Goal: Information Seeking & Learning: Find specific fact

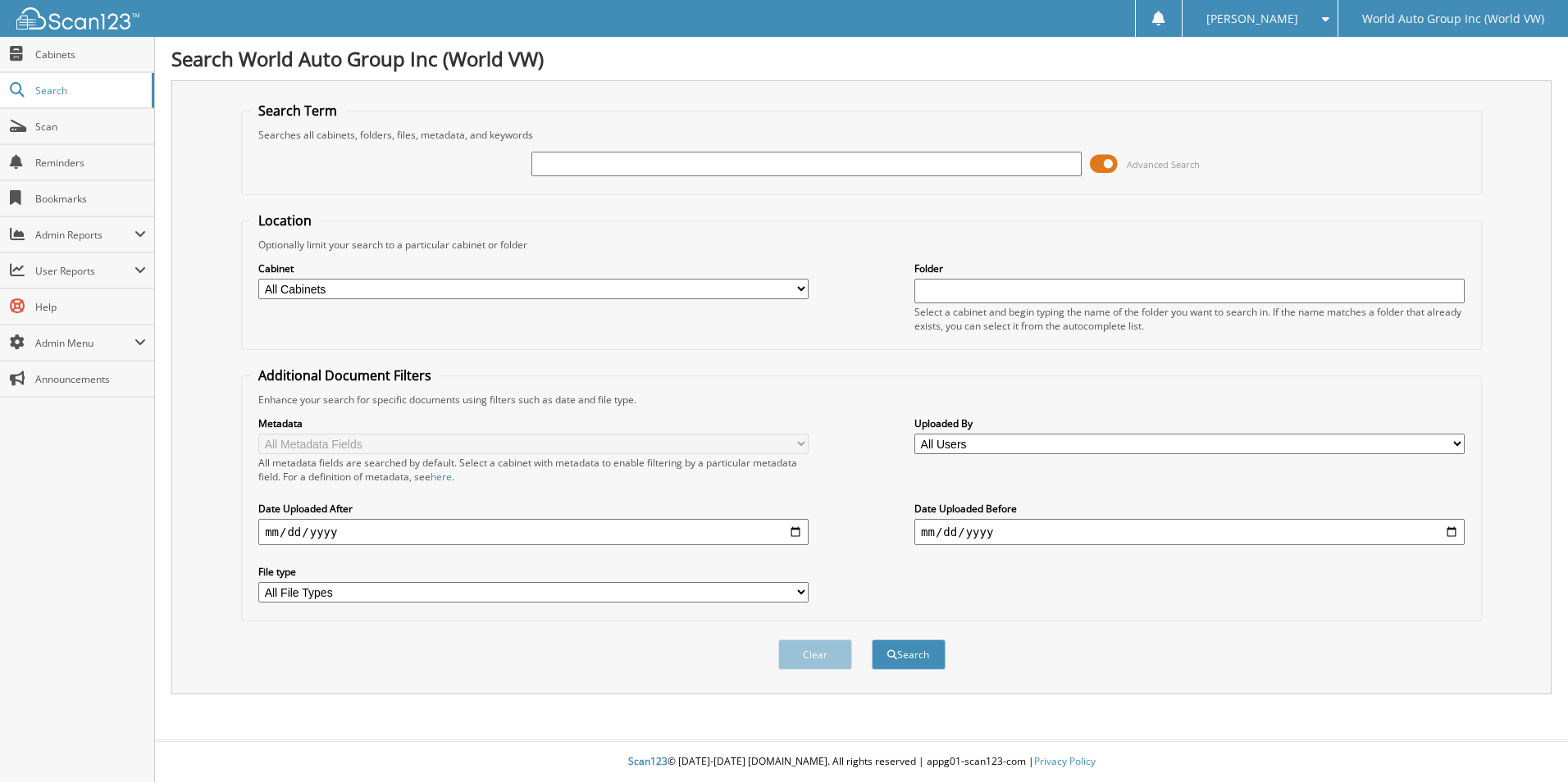
click at [608, 171] on input "text" at bounding box center [806, 164] width 550 height 24
type input "278967"
click at [902, 663] on button "Search" at bounding box center [908, 655] width 74 height 30
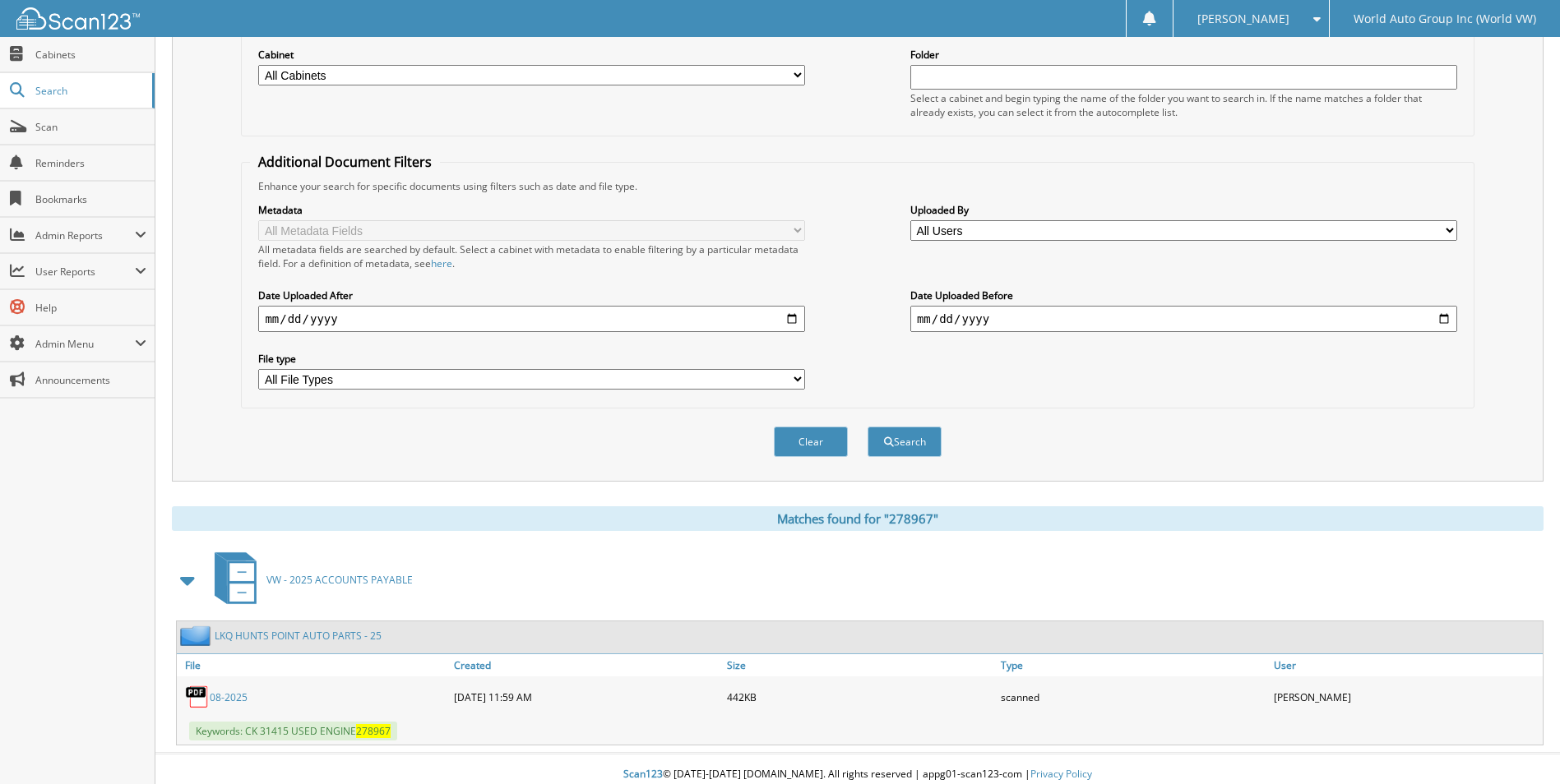
scroll to position [226, 0]
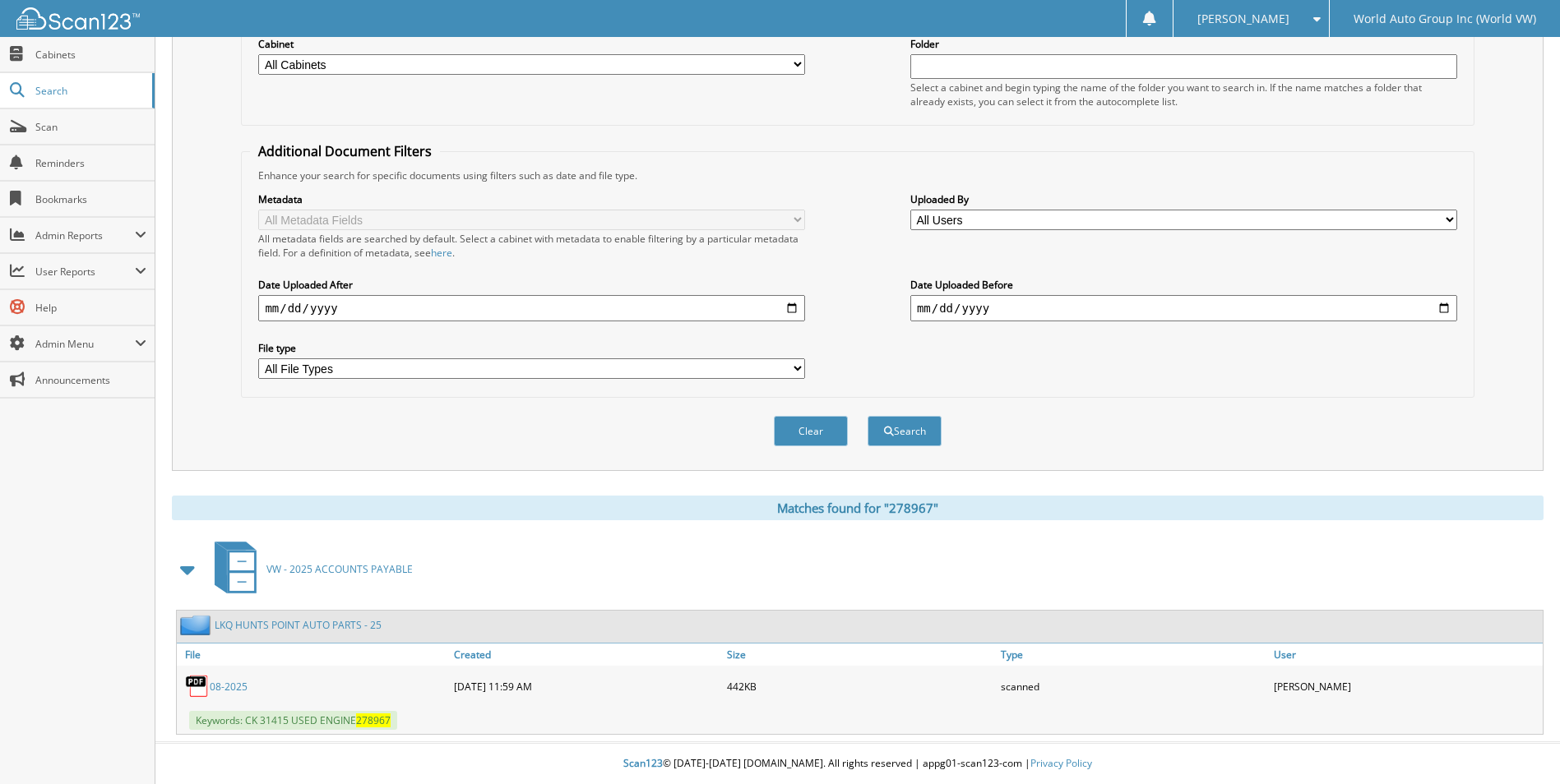
click at [237, 686] on link "08-2025" at bounding box center [228, 687] width 38 height 14
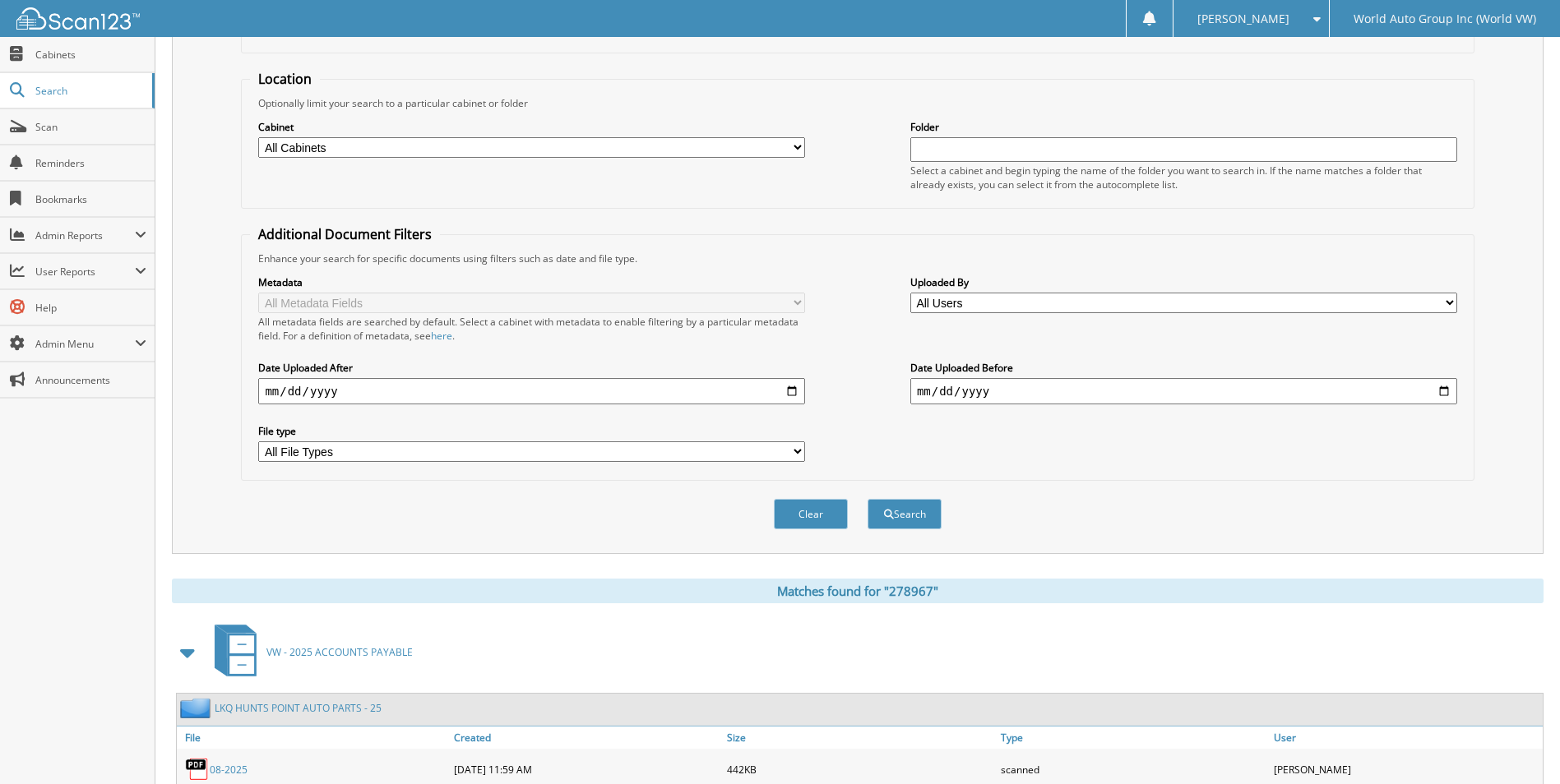
scroll to position [0, 0]
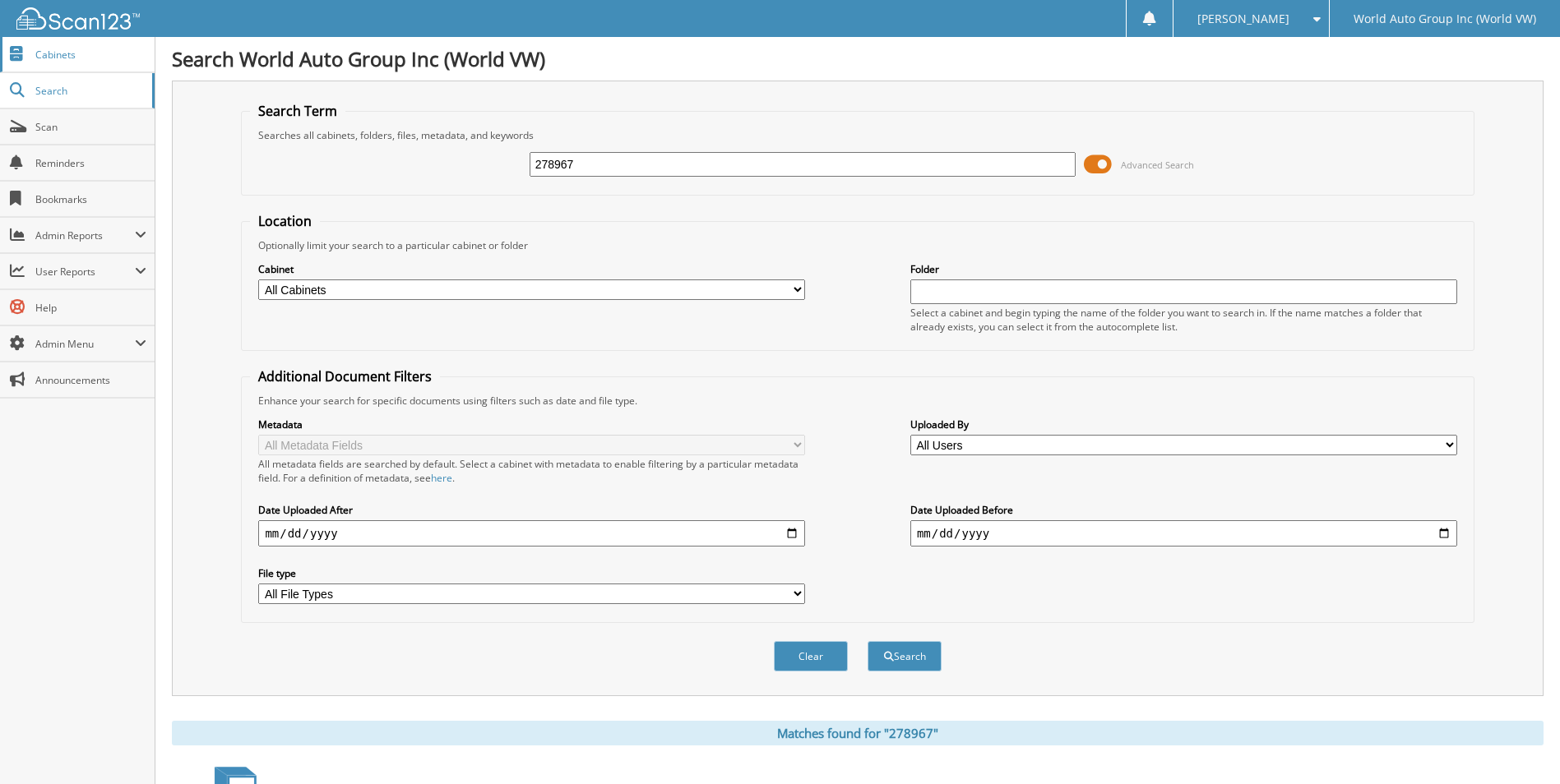
click at [72, 59] on span "Cabinets" at bounding box center [90, 55] width 111 height 14
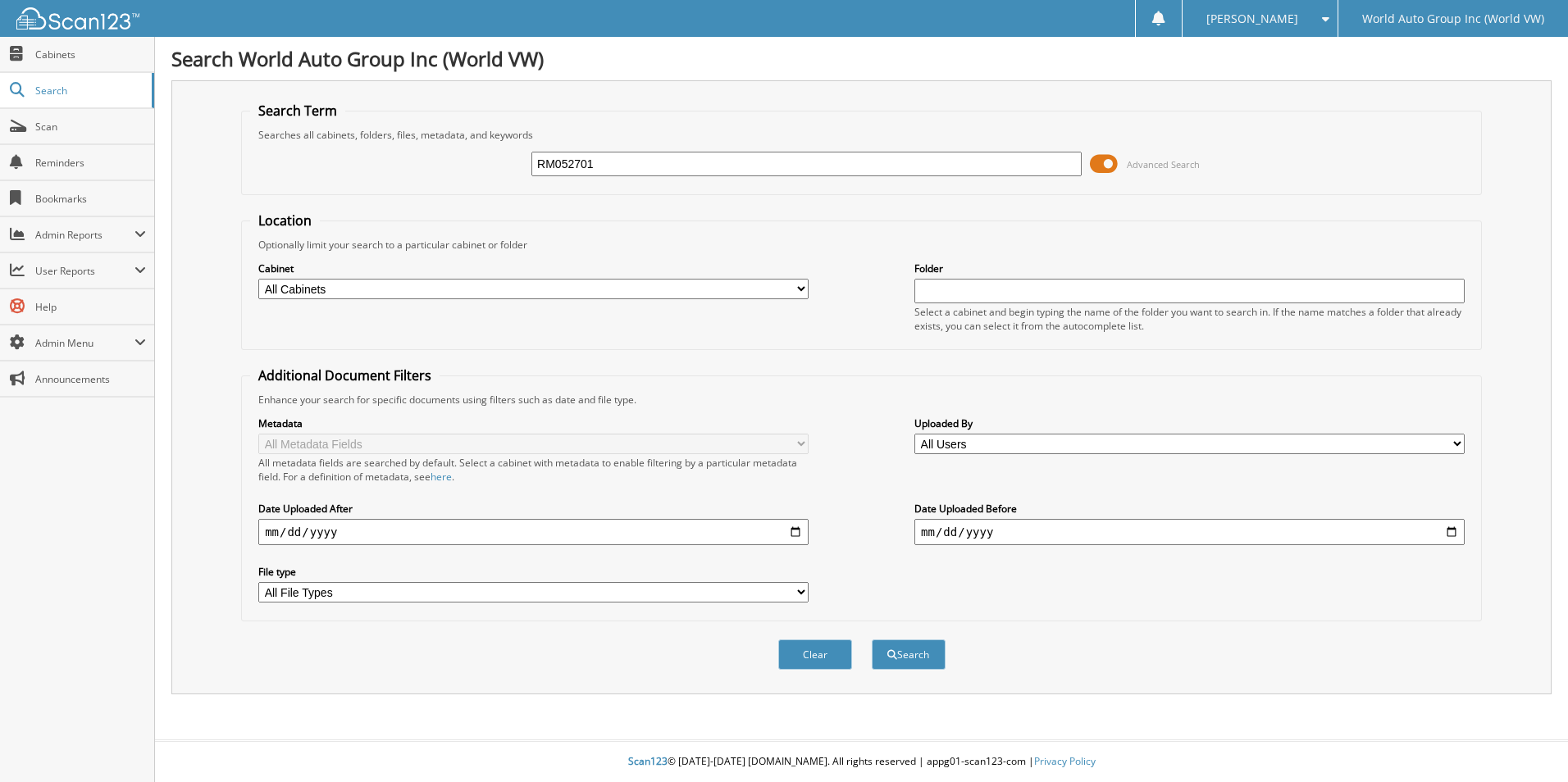
type input "RM052701"
click at [871, 640] on button "Search" at bounding box center [908, 655] width 74 height 30
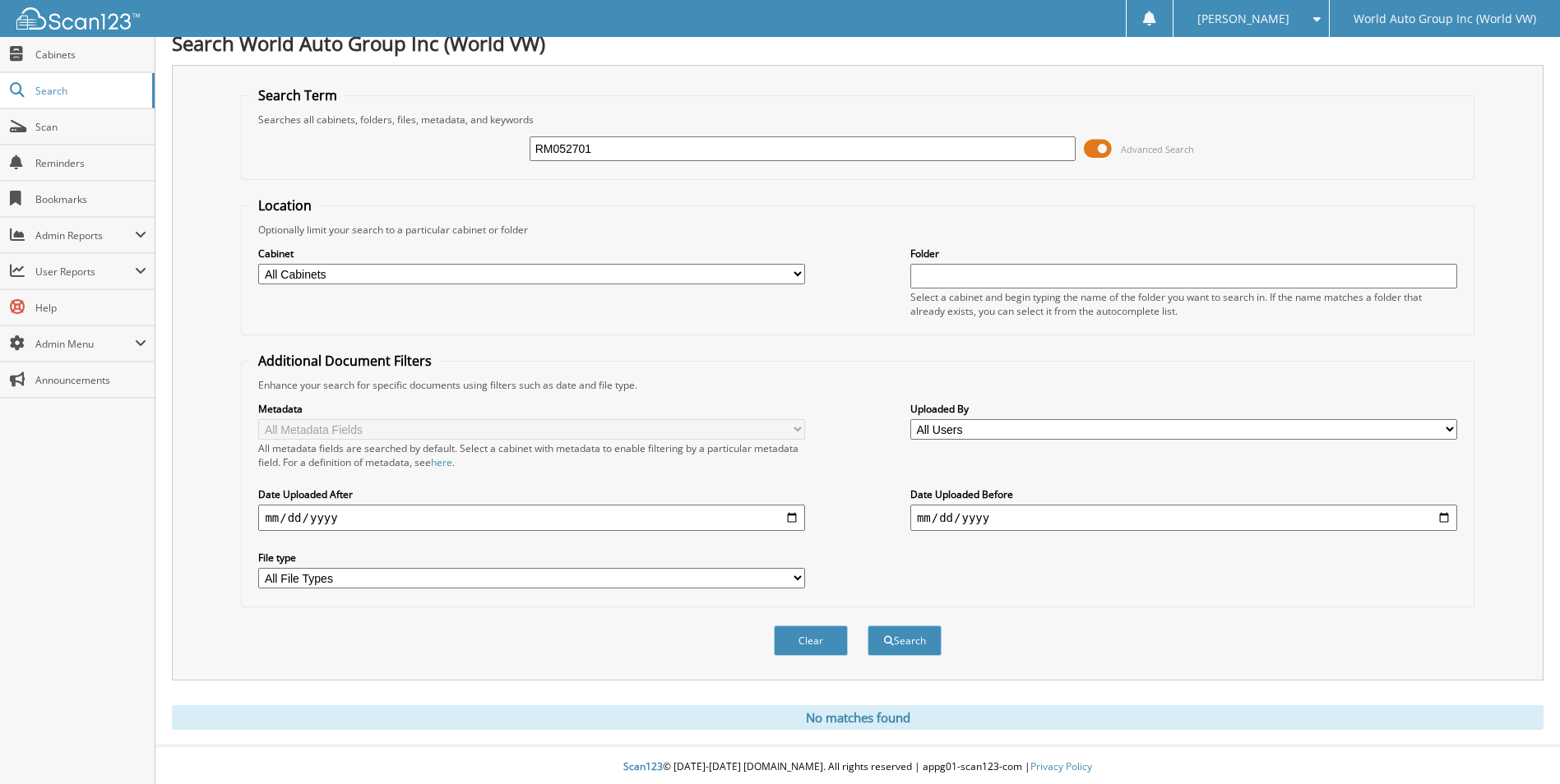
scroll to position [20, 0]
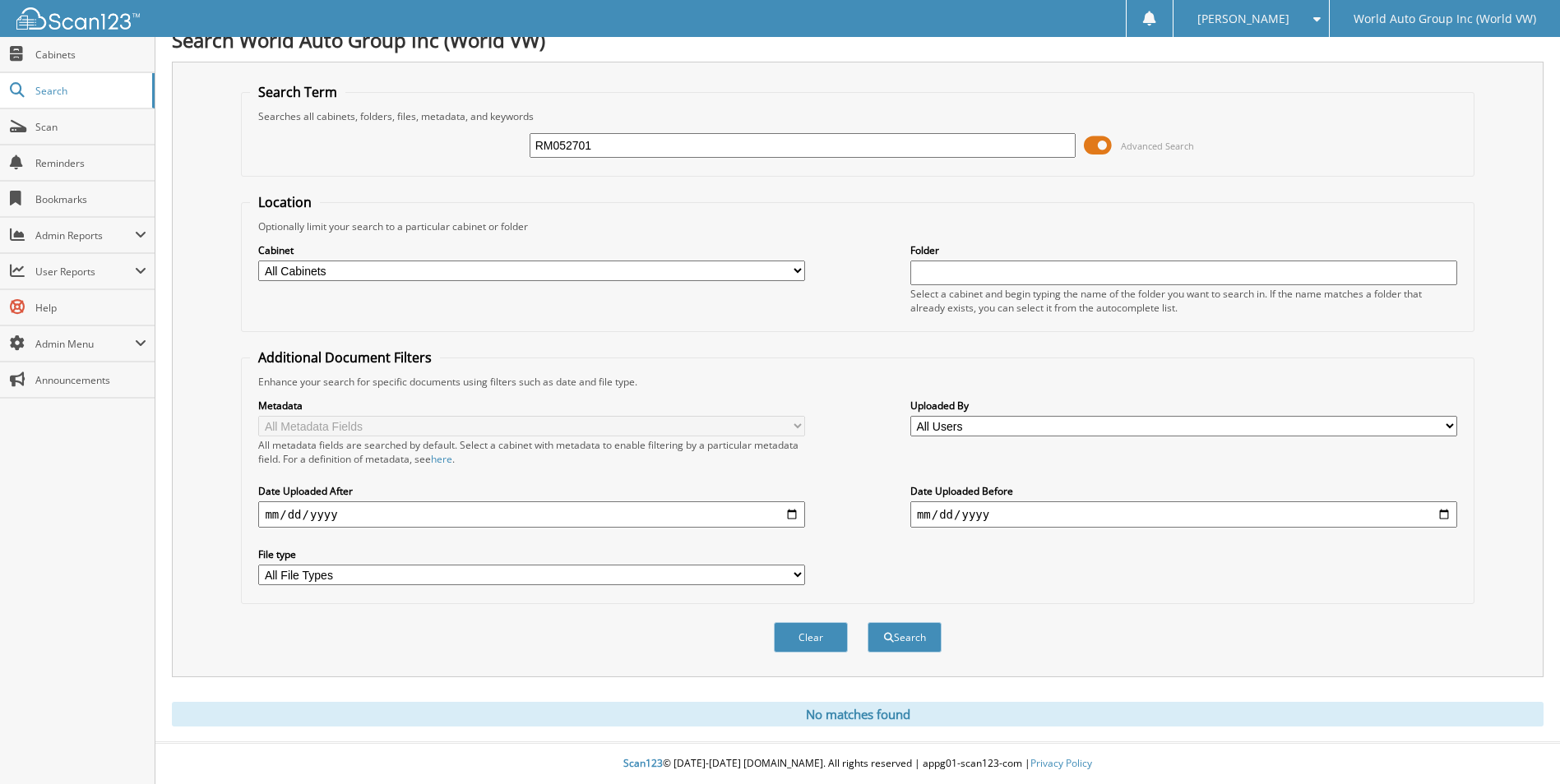
drag, startPoint x: 632, startPoint y: 137, endPoint x: 480, endPoint y: 143, distance: 152.1
click at [480, 143] on div "RM052701 Advanced Search" at bounding box center [857, 145] width 1215 height 45
type input "BATISTA"
click at [868, 622] on button "Search" at bounding box center [905, 637] width 74 height 31
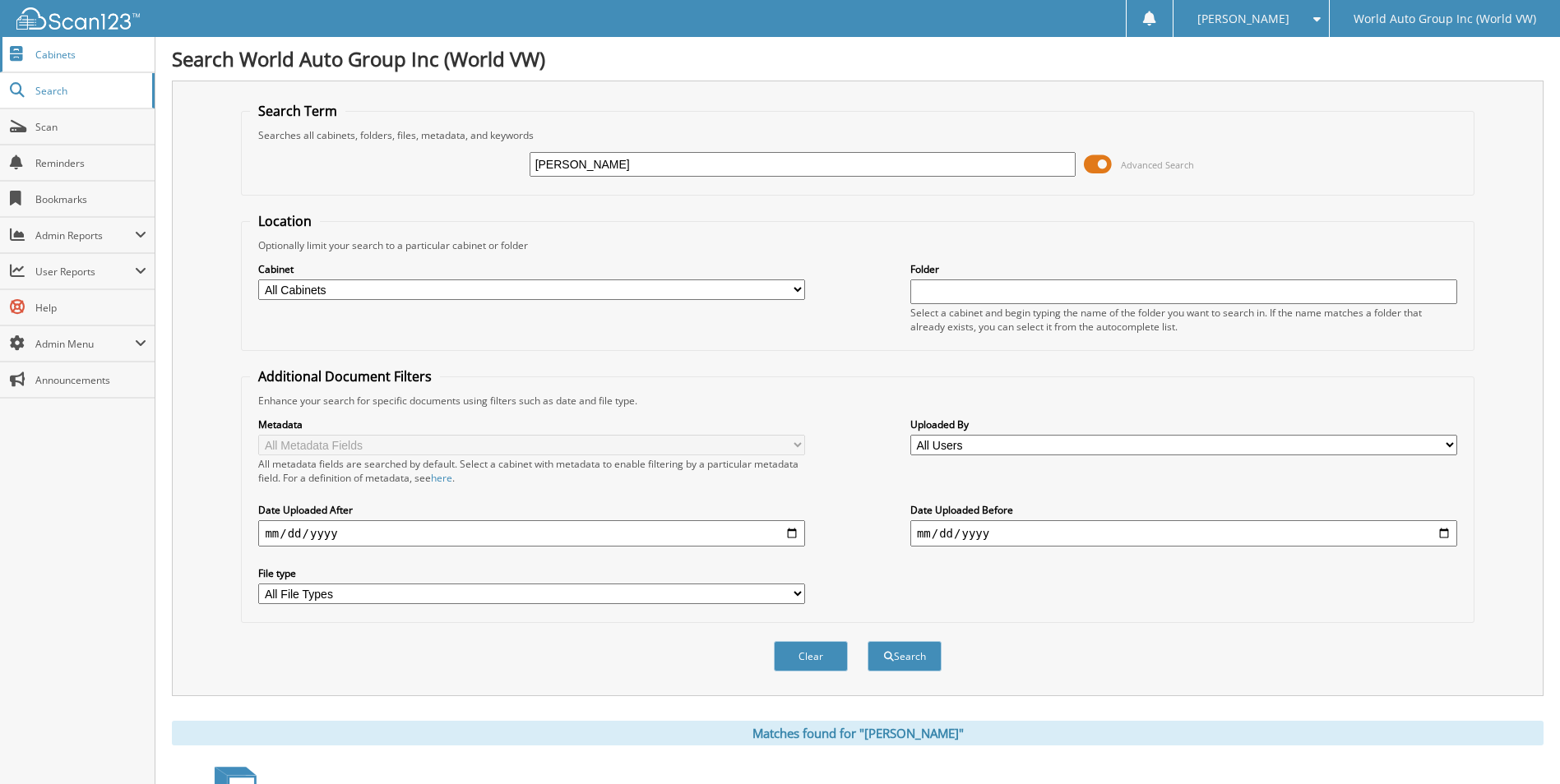
click at [86, 65] on link "Cabinets" at bounding box center [77, 54] width 155 height 35
